Goal: Transaction & Acquisition: Book appointment/travel/reservation

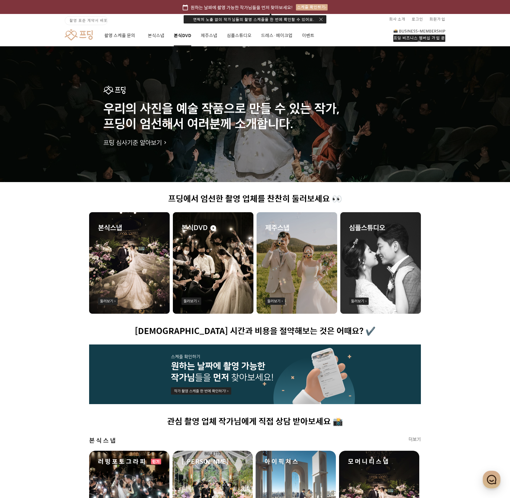
click at [181, 35] on link "본식DVD" at bounding box center [182, 36] width 17 height 22
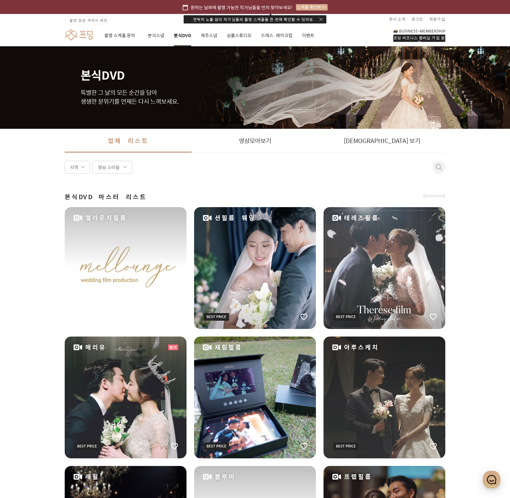
click at [113, 289] on div "멜라운지필름" at bounding box center [126, 268] width 122 height 122
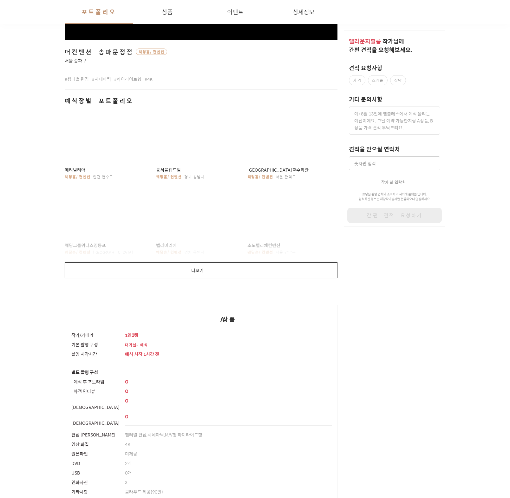
scroll to position [95, 0]
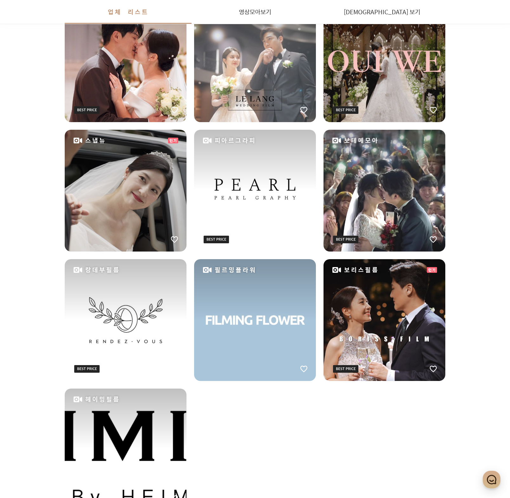
scroll to position [590, 0]
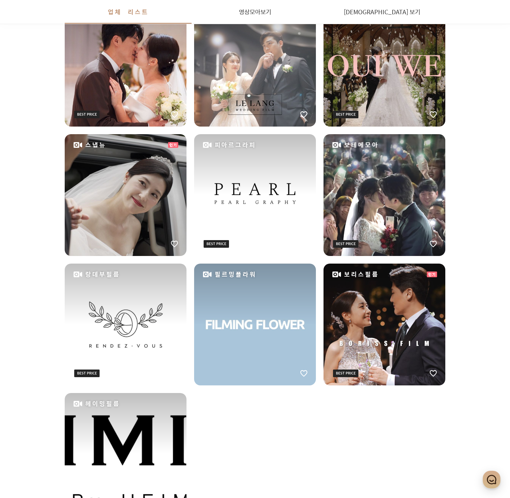
click at [145, 306] on div "랑데부필름" at bounding box center [126, 324] width 122 height 122
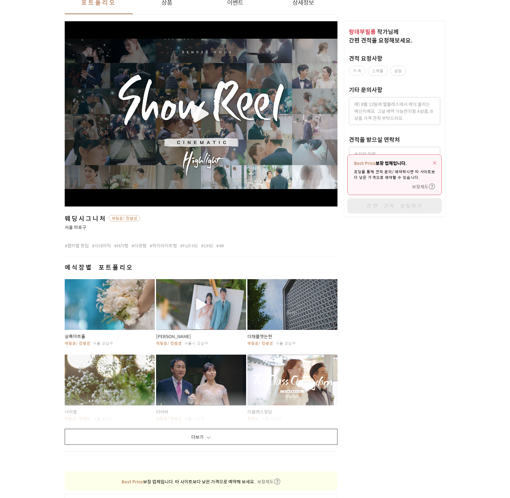
scroll to position [32, 0]
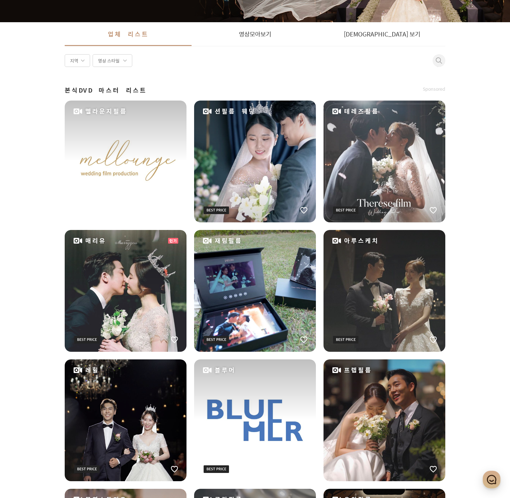
scroll to position [19, 0]
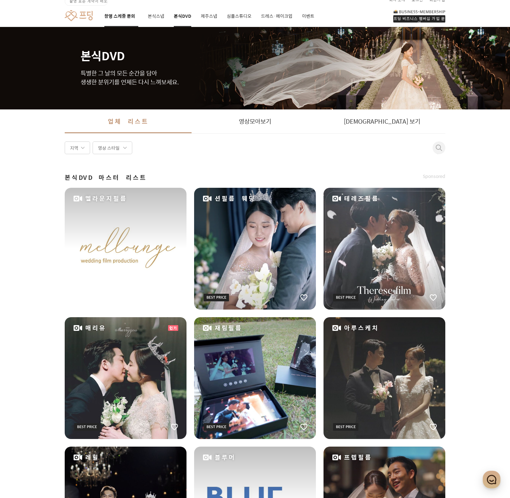
click at [128, 15] on link "촬영 스케줄 문의" at bounding box center [121, 16] width 34 height 22
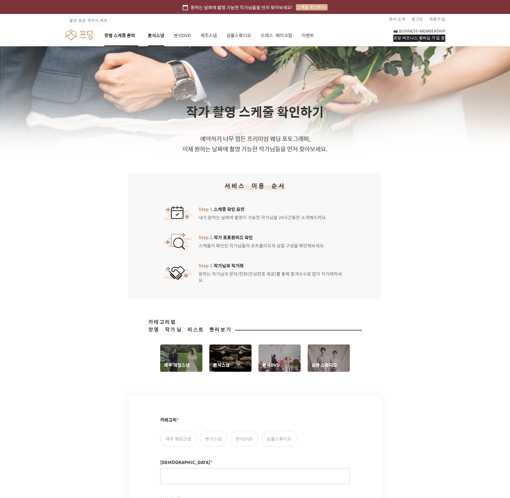
click at [159, 34] on link "본식스냅" at bounding box center [156, 36] width 16 height 22
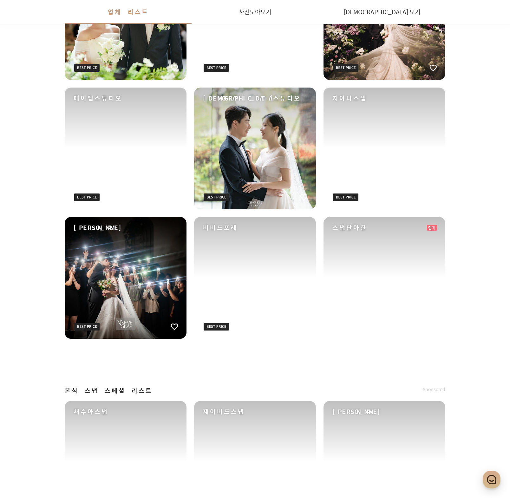
scroll to position [412, 0]
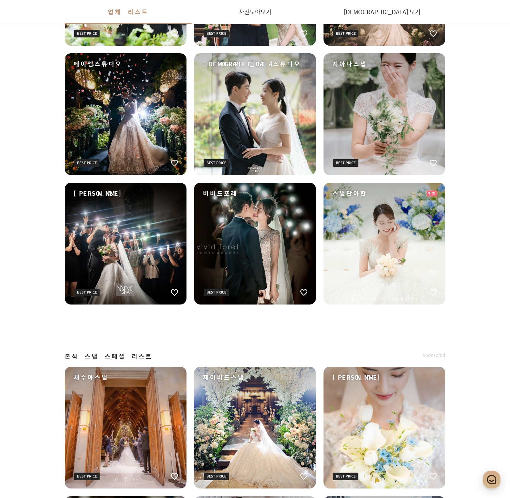
click at [239, 237] on div "비비드포레" at bounding box center [255, 244] width 122 height 122
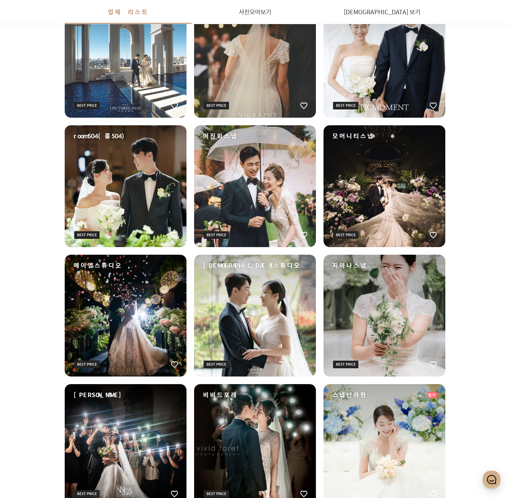
scroll to position [127, 0]
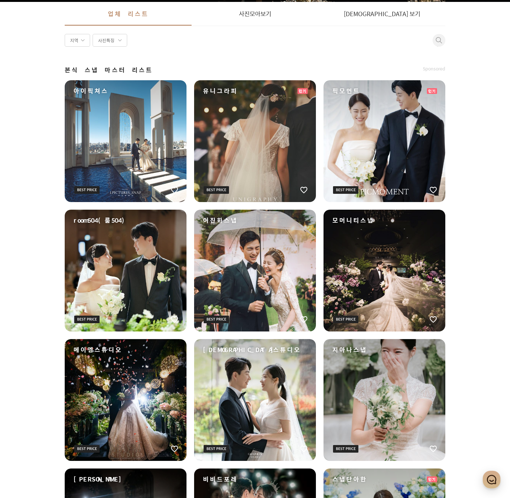
click at [122, 164] on div "아이픽쳐스" at bounding box center [126, 141] width 122 height 122
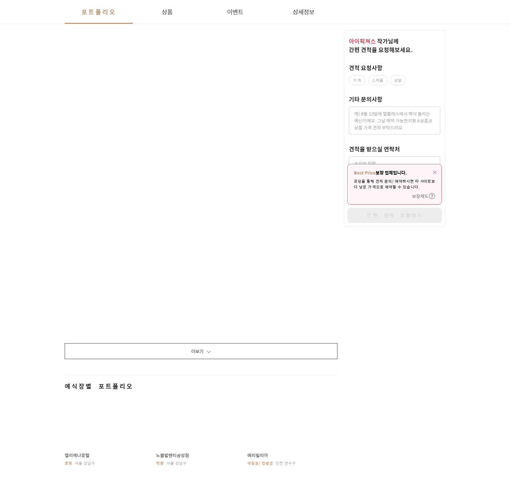
scroll to position [666, 0]
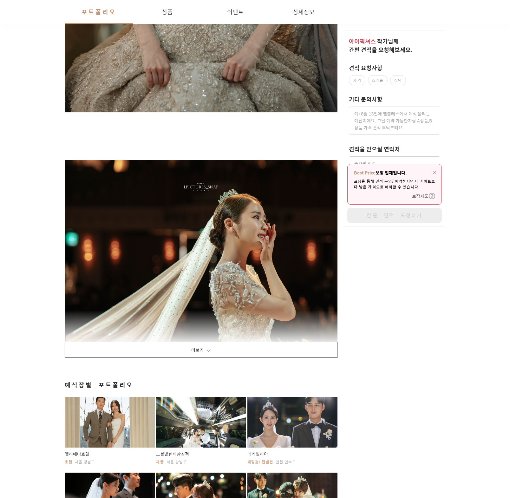
click at [209, 350] on span at bounding box center [209, 350] width 4 height 2
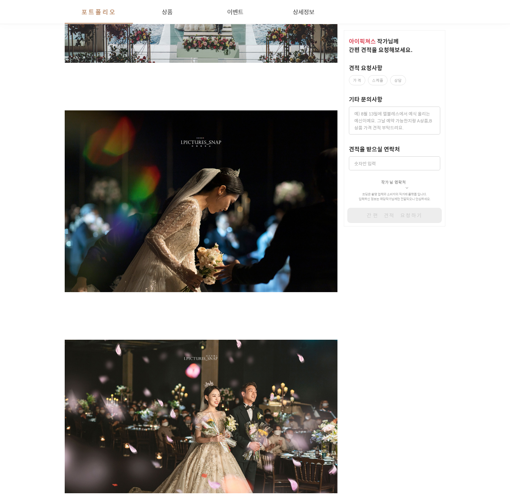
scroll to position [2188, 0]
